Goal: Task Accomplishment & Management: Manage account settings

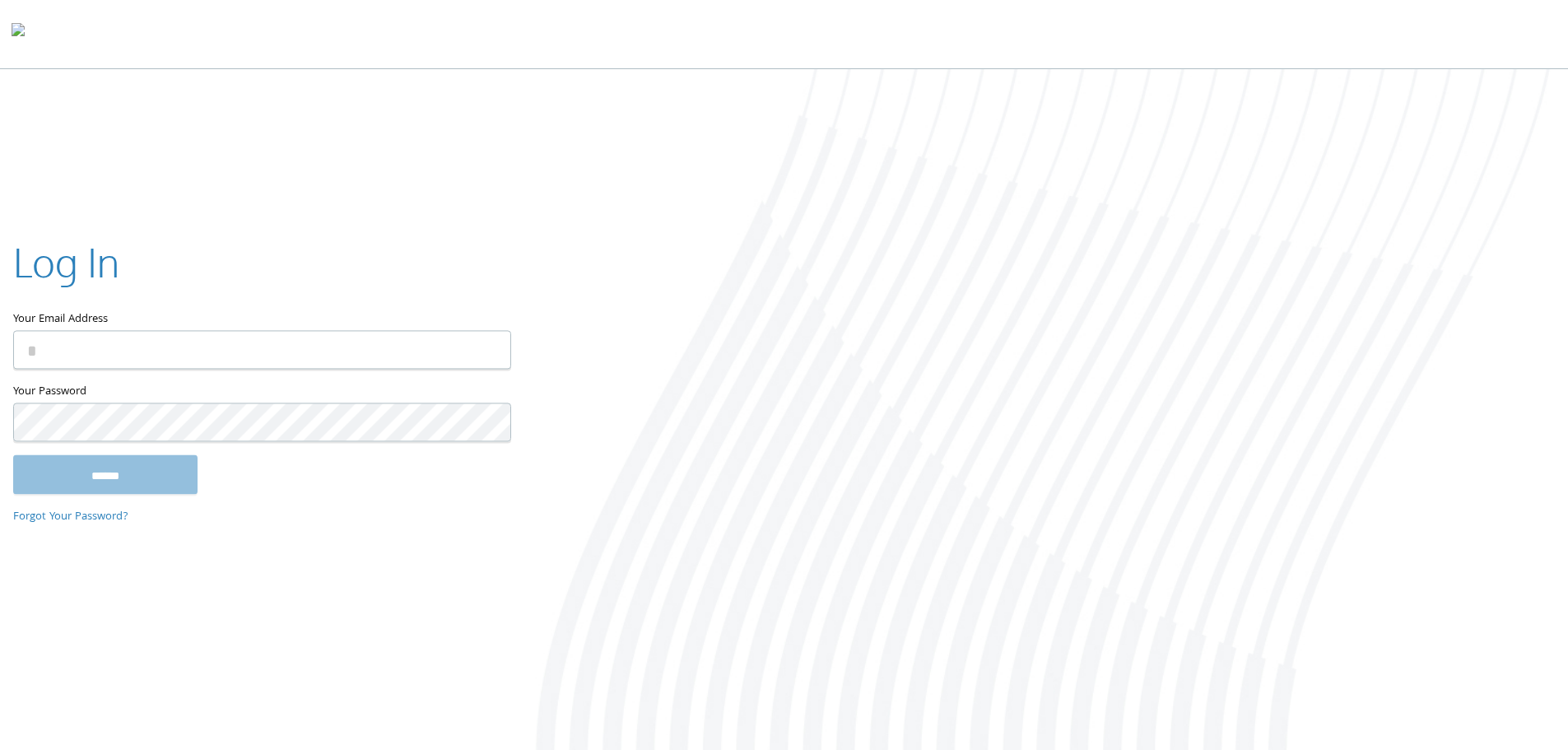
type input "**********"
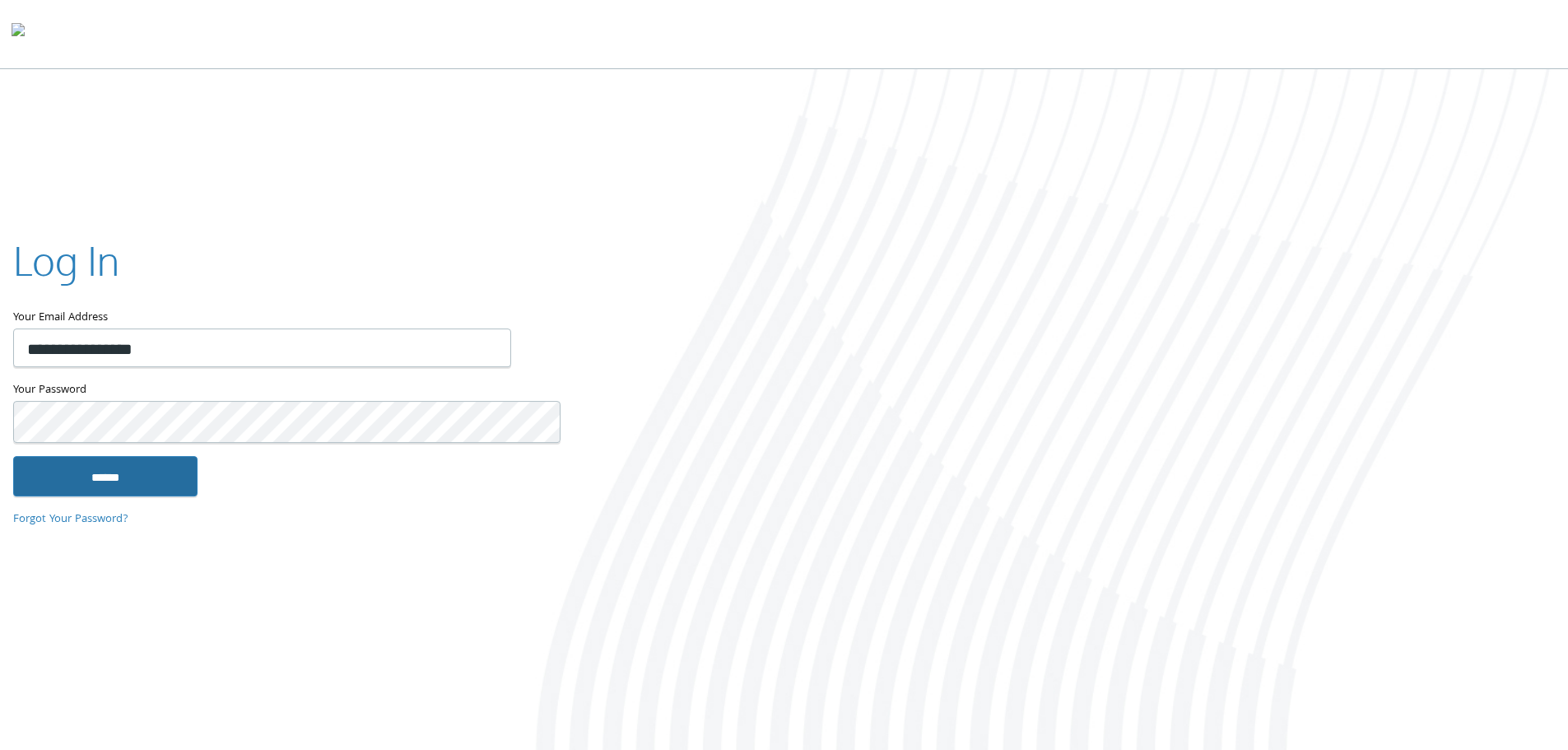
click at [112, 468] on input "******" at bounding box center [105, 476] width 185 height 40
type input "**********"
click at [118, 476] on input "******" at bounding box center [105, 474] width 185 height 40
